Goal: Information Seeking & Learning: Learn about a topic

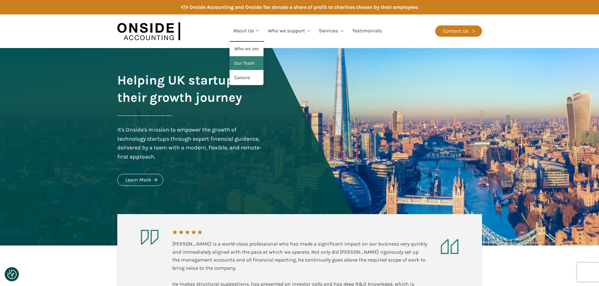
click at [250, 62] on link "Our Team" at bounding box center [246, 63] width 34 height 14
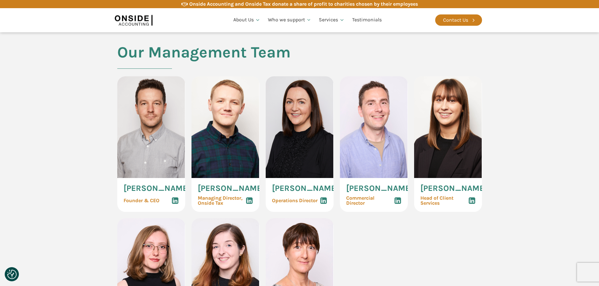
scroll to position [283, 0]
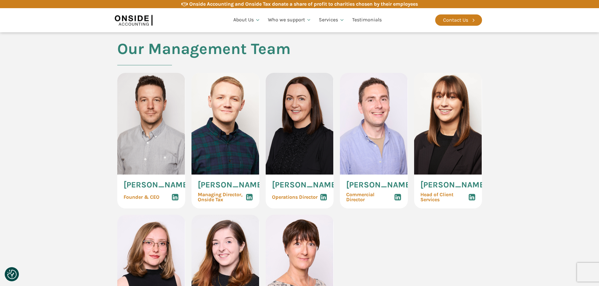
click at [236, 126] on img at bounding box center [225, 124] width 68 height 102
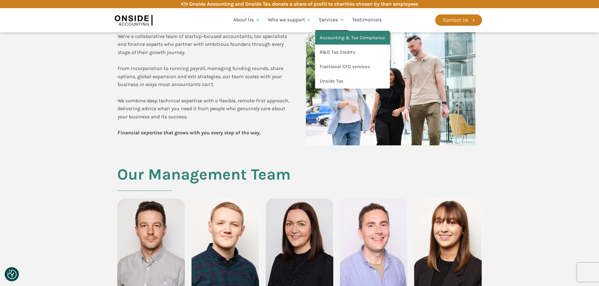
click at [348, 36] on link "Accounting & Tax Compliance" at bounding box center [352, 38] width 75 height 14
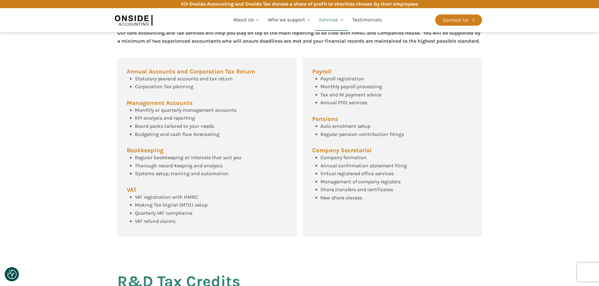
scroll to position [238, 0]
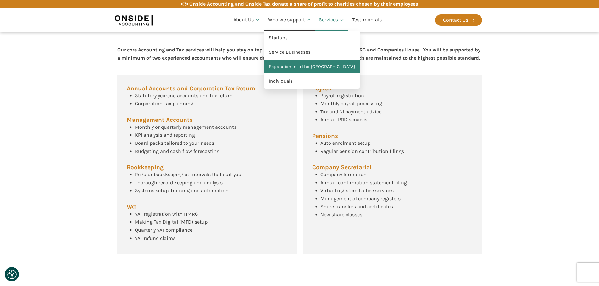
click at [294, 63] on link "Expansion into the [GEOGRAPHIC_DATA]" at bounding box center [312, 67] width 96 height 14
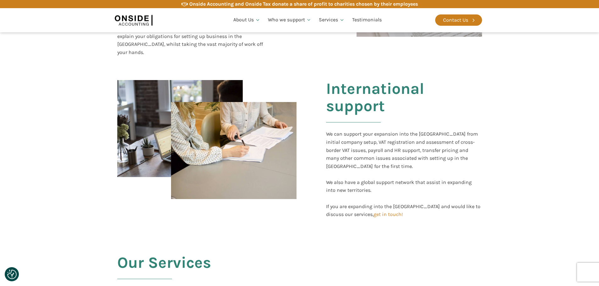
scroll to position [251, 0]
